Goal: Information Seeking & Learning: Get advice/opinions

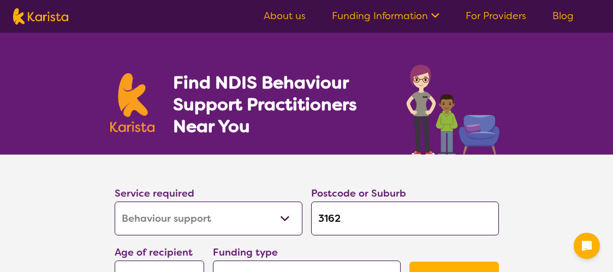
select select "Behaviour support"
select select "AD"
select select "NDIS"
select select "Behaviour support"
select select "AD"
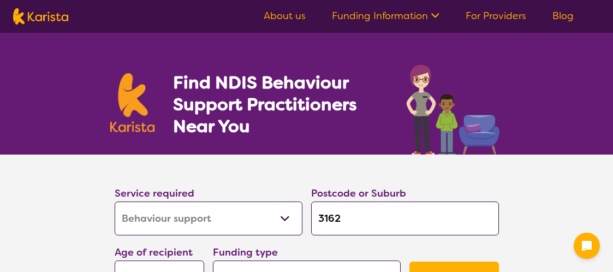
select select "NDIS"
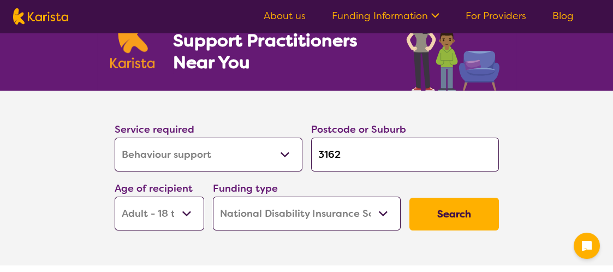
scroll to position [109, 0]
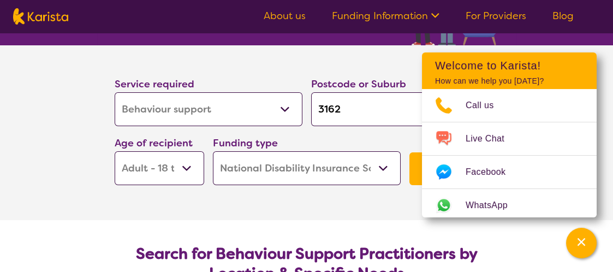
click at [281, 107] on select "Allied Health Assistant Assessment ([MEDICAL_DATA] or [MEDICAL_DATA]) Behaviour…" at bounding box center [209, 109] width 188 height 34
select select "[MEDICAL_DATA]"
click at [115, 92] on select "Allied Health Assistant Assessment ([MEDICAL_DATA] or [MEDICAL_DATA]) Behaviour…" at bounding box center [209, 109] width 188 height 34
select select "[MEDICAL_DATA]"
drag, startPoint x: 348, startPoint y: 111, endPoint x: 298, endPoint y: 99, distance: 51.8
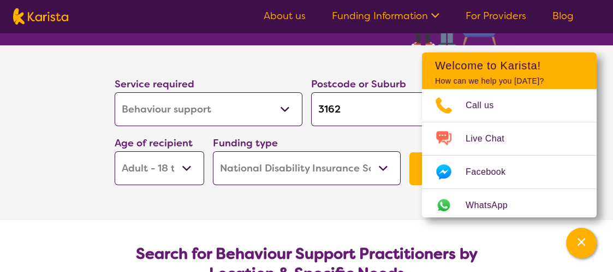
click at [298, 99] on div "Service required Allied Health Assistant Assessment ([MEDICAL_DATA] or [MEDICAL…" at bounding box center [306, 130] width 393 height 118
type input "3"
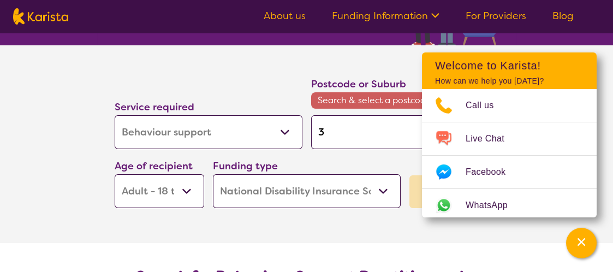
type input "33"
type input "333"
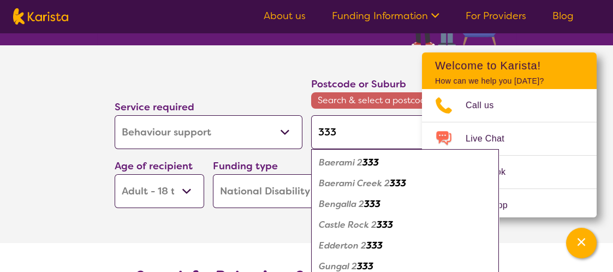
type input "3338"
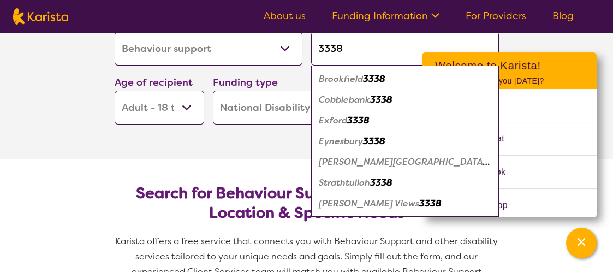
scroll to position [164, 0]
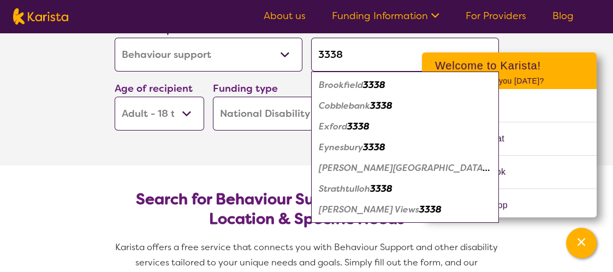
type input "3338"
click at [350, 192] on em "Strathtulloh" at bounding box center [344, 188] width 51 height 11
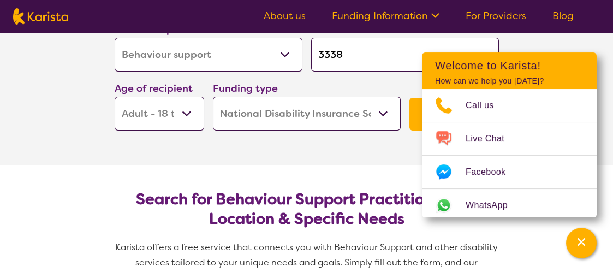
click at [552, 39] on section "Service required Allied Health Assistant Assessment ([MEDICAL_DATA] or [MEDICAL…" at bounding box center [306, 78] width 613 height 175
click at [416, 114] on button "Search" at bounding box center [453, 114] width 89 height 33
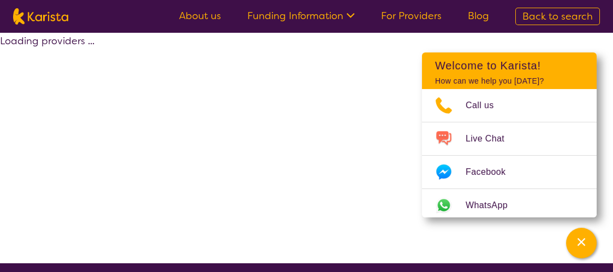
select select "by_score"
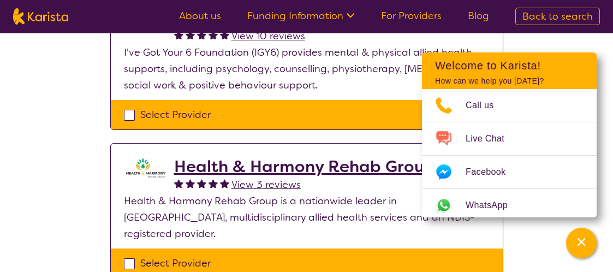
scroll to position [382, 0]
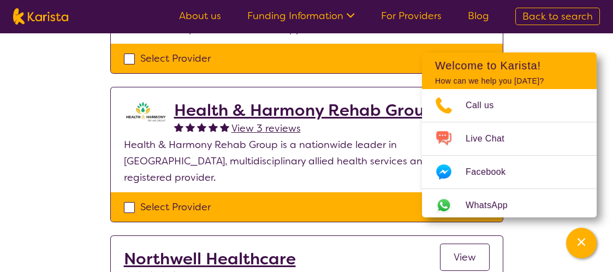
click at [126, 199] on div "Select Provider" at bounding box center [307, 207] width 366 height 16
checkbox input "true"
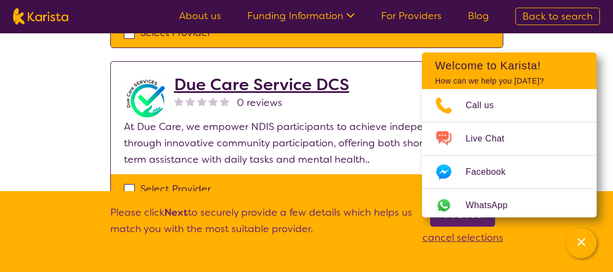
scroll to position [709, 0]
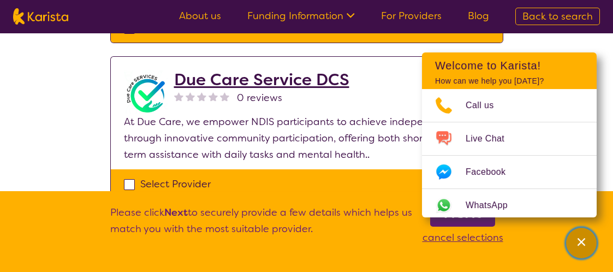
click at [584, 244] on icon "Channel Menu" at bounding box center [581, 241] width 11 height 11
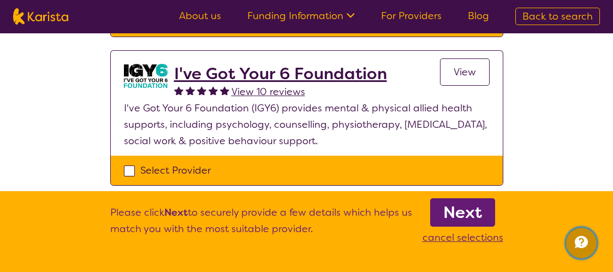
scroll to position [273, 0]
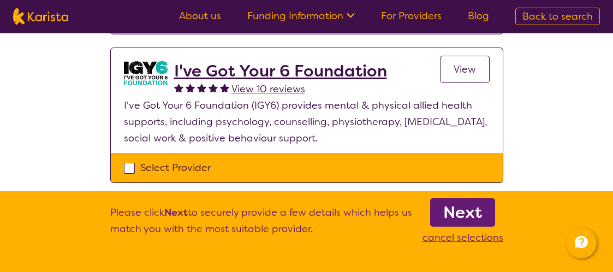
click at [129, 168] on div "Select Provider" at bounding box center [307, 167] width 366 height 16
checkbox input "true"
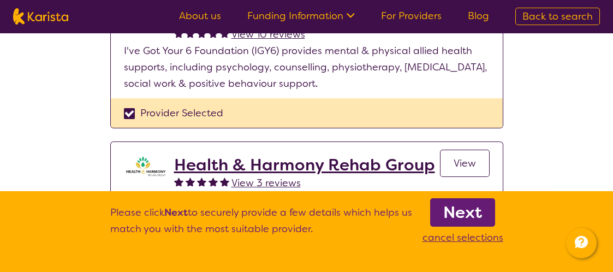
scroll to position [273, 0]
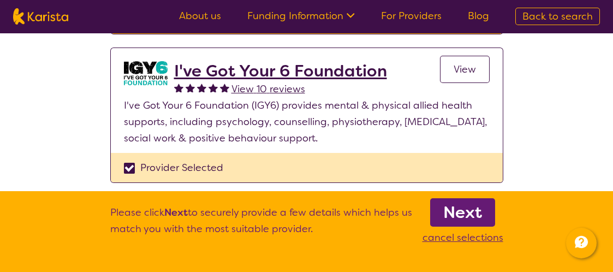
click at [462, 68] on span "View" at bounding box center [464, 69] width 22 height 13
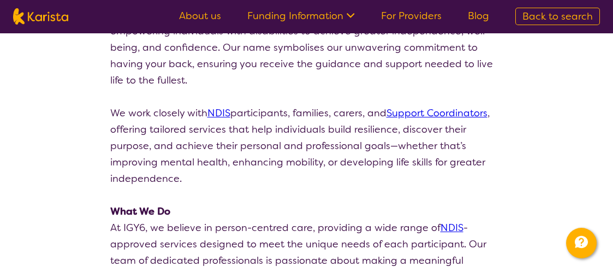
scroll to position [164, 0]
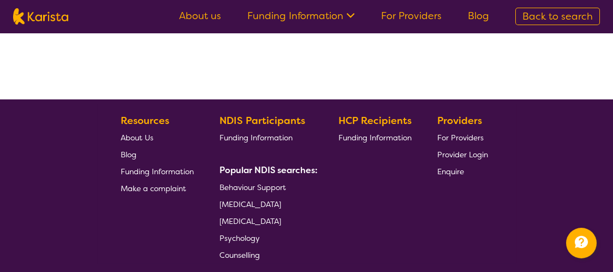
scroll to position [255, 0]
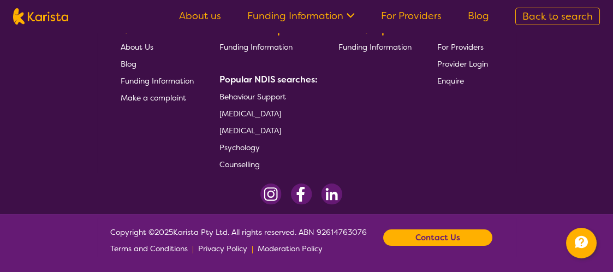
select select "by_score"
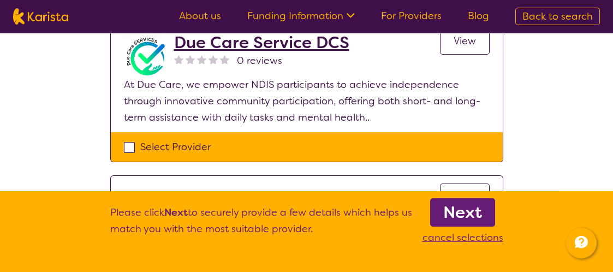
scroll to position [856, 0]
